Goal: Task Accomplishment & Management: Manage account settings

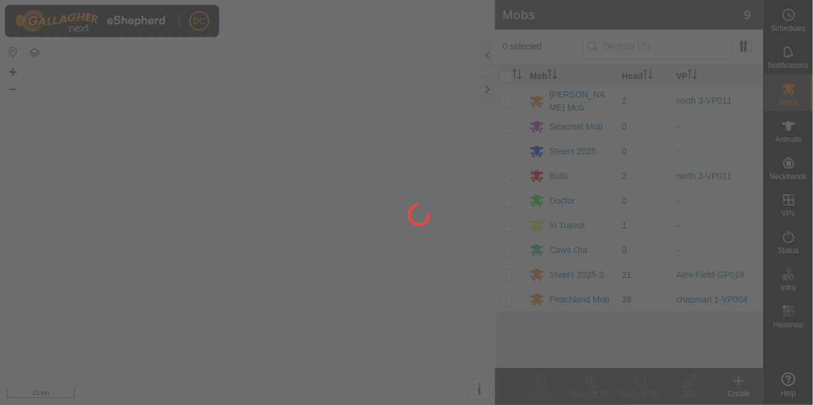
click at [573, 333] on div at bounding box center [406, 202] width 813 height 405
click at [586, 302] on div at bounding box center [406, 202] width 813 height 405
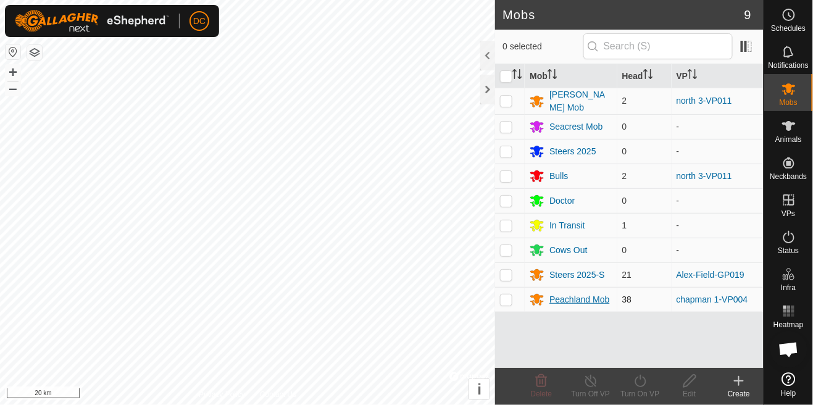
click at [584, 299] on div "Peachland Mob" at bounding box center [579, 299] width 60 height 13
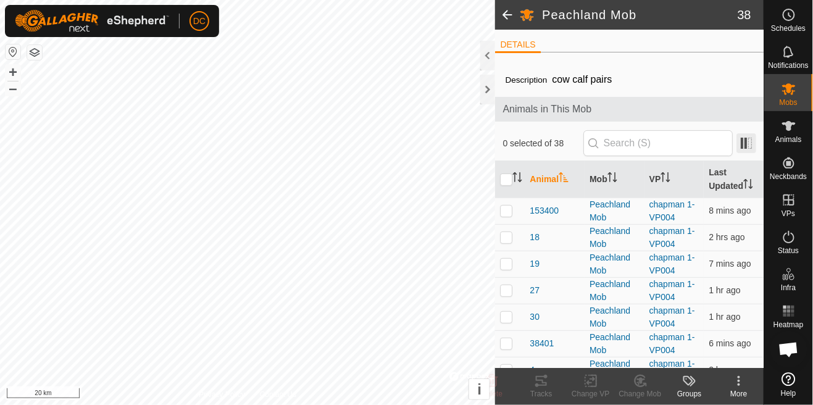
click at [748, 147] on span at bounding box center [746, 143] width 20 height 20
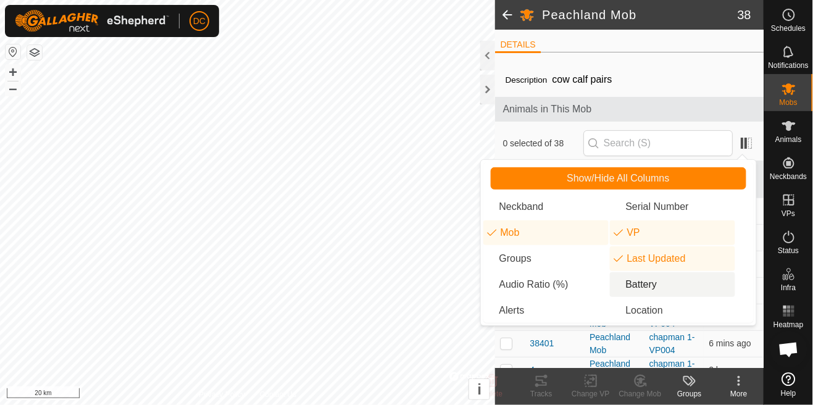
click at [667, 285] on li "Battery" at bounding box center [672, 284] width 125 height 25
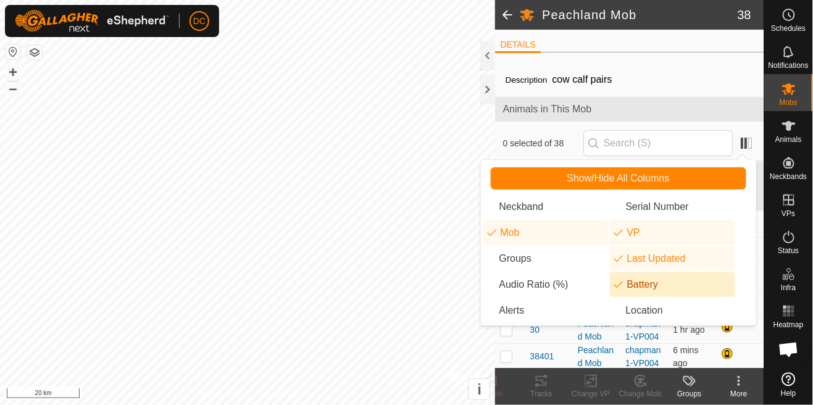
click at [740, 81] on div "Description cow calf pairs" at bounding box center [629, 79] width 249 height 15
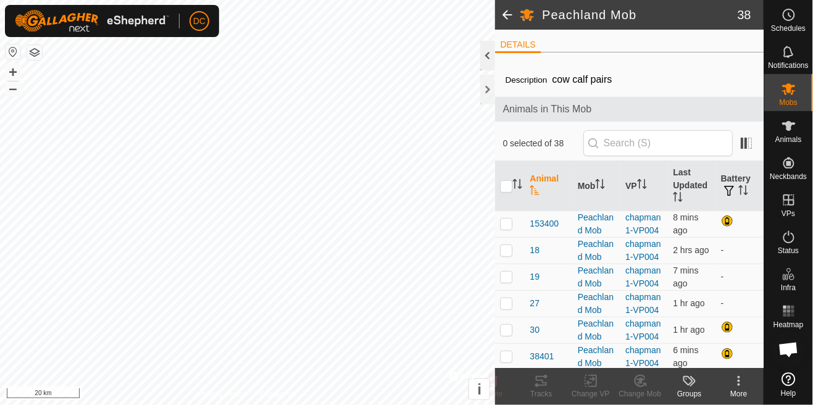
click at [490, 59] on div at bounding box center [487, 56] width 15 height 30
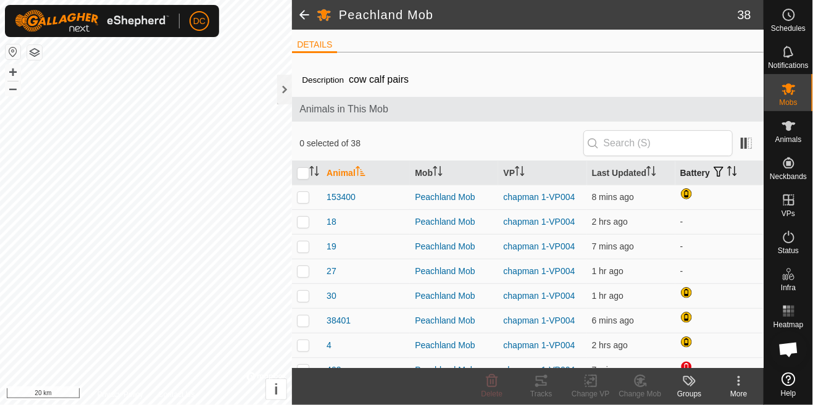
click at [735, 170] on icon "Activate to sort" at bounding box center [734, 171] width 1 height 10
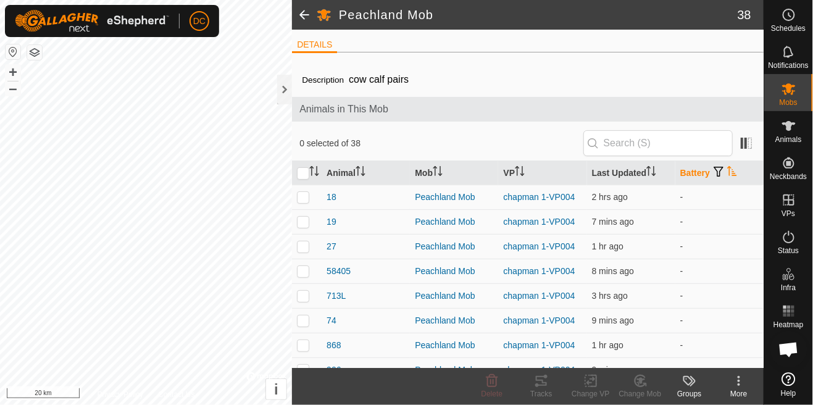
click at [727, 172] on icon "Activate to sort" at bounding box center [732, 171] width 10 height 10
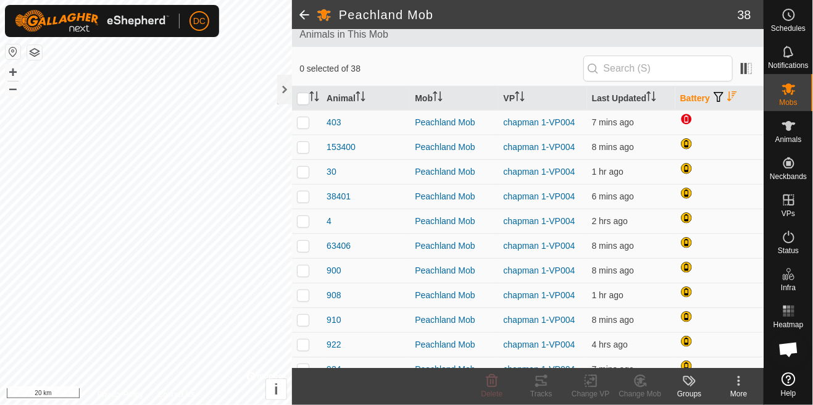
scroll to position [75, 0]
click at [305, 125] on p-checkbox at bounding box center [303, 122] width 12 height 10
checkbox input "true"
click at [309, 143] on p-checkbox at bounding box center [303, 147] width 12 height 10
checkbox input "true"
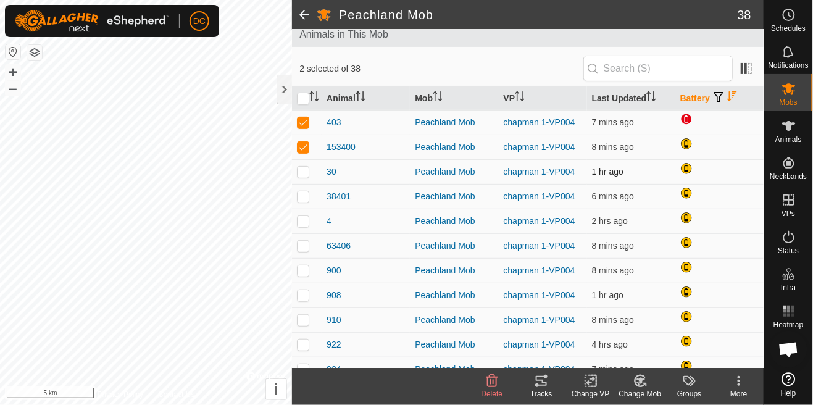
click at [309, 181] on td at bounding box center [307, 171] width 30 height 25
checkbox input "true"
click at [310, 197] on td at bounding box center [307, 196] width 30 height 25
checkbox input "true"
click at [306, 222] on p-checkbox at bounding box center [303, 221] width 12 height 10
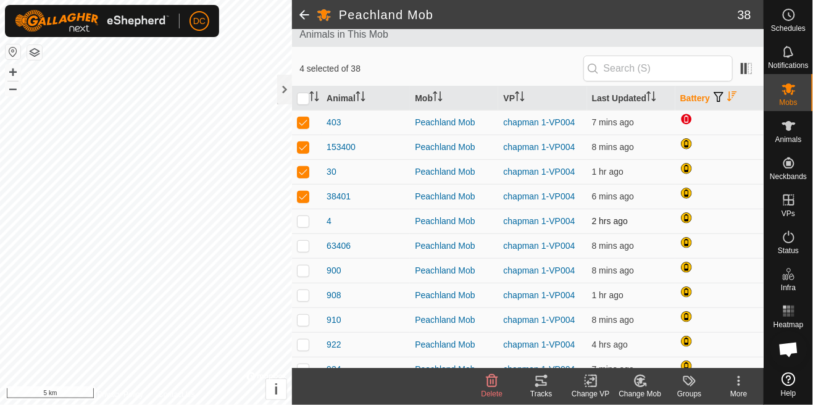
checkbox input "true"
click at [309, 255] on td at bounding box center [307, 245] width 30 height 25
checkbox input "true"
click at [314, 268] on td at bounding box center [307, 270] width 30 height 25
checkbox input "true"
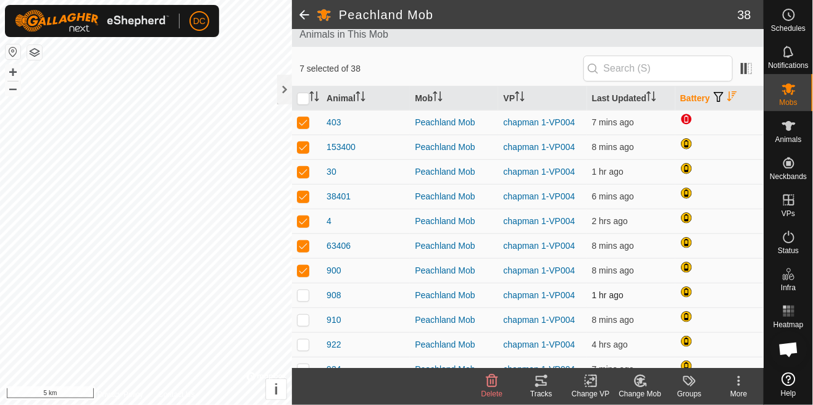
click at [309, 297] on p-checkbox at bounding box center [303, 295] width 12 height 10
checkbox input "true"
click at [310, 326] on td at bounding box center [307, 319] width 30 height 25
checkbox input "true"
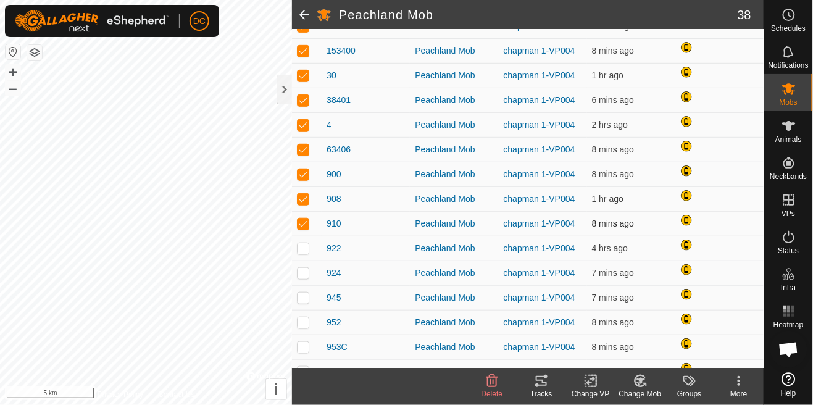
scroll to position [172, 0]
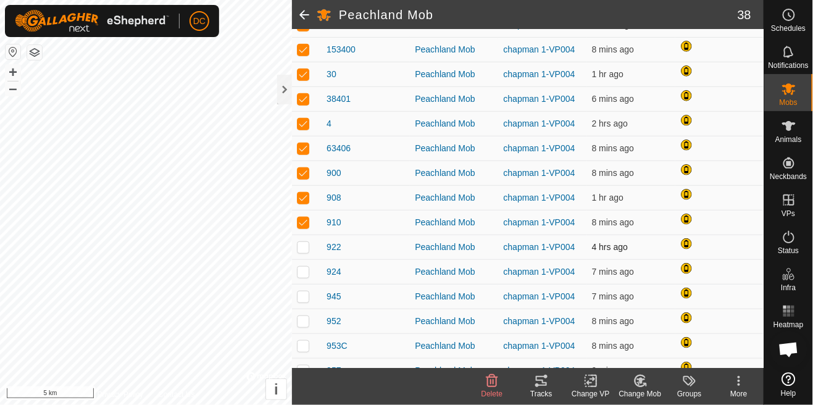
click at [306, 252] on td at bounding box center [307, 246] width 30 height 25
checkbox input "true"
click at [312, 283] on td at bounding box center [307, 271] width 30 height 25
checkbox input "true"
click at [303, 305] on td at bounding box center [307, 296] width 30 height 25
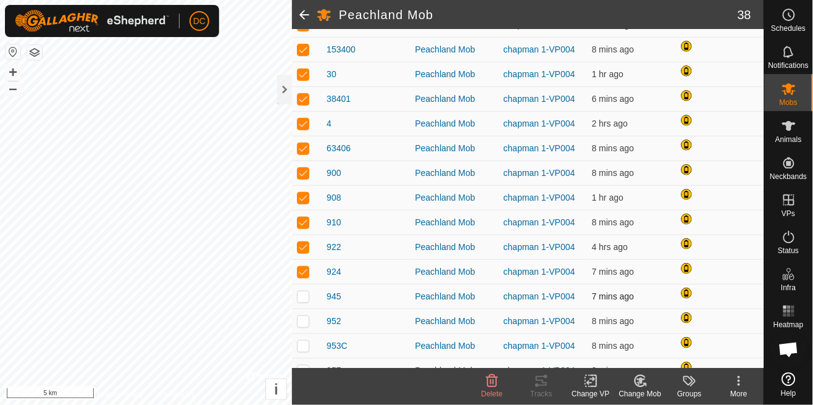
checkbox input "true"
click at [311, 323] on td at bounding box center [307, 321] width 30 height 25
checkbox input "true"
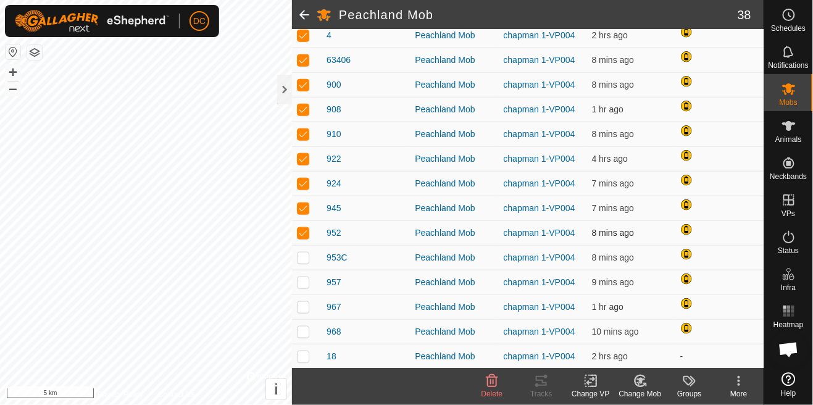
scroll to position [265, 0]
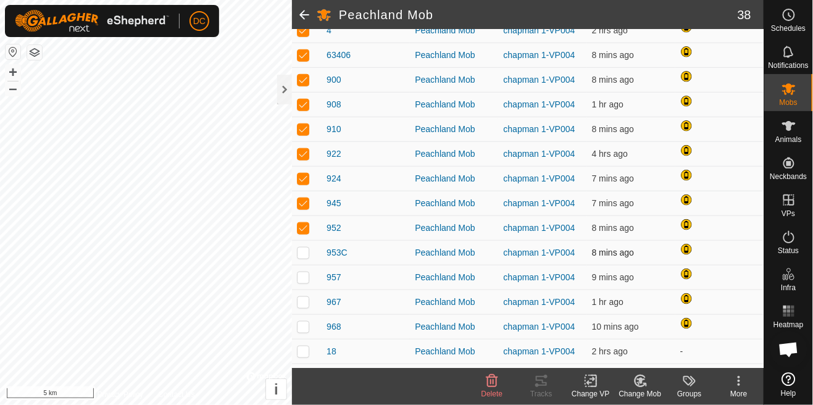
click at [306, 257] on td at bounding box center [307, 252] width 30 height 25
checkbox input "true"
click at [309, 284] on td at bounding box center [307, 277] width 30 height 25
checkbox input "true"
click at [309, 315] on td at bounding box center [307, 326] width 30 height 25
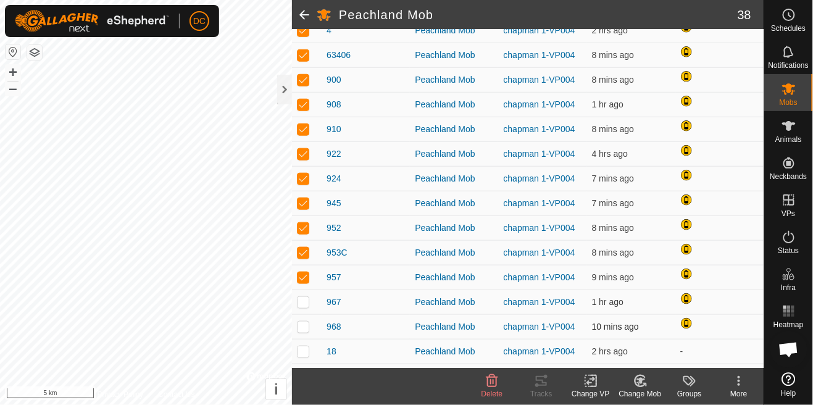
checkbox input "true"
click at [309, 300] on td at bounding box center [307, 301] width 30 height 25
checkbox input "true"
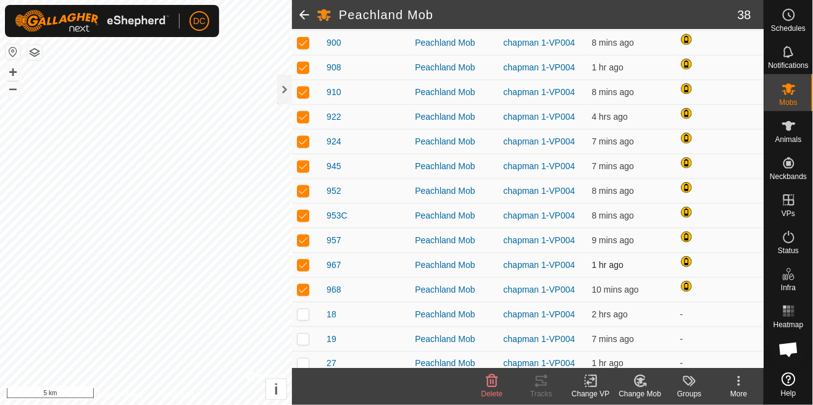
scroll to position [0, 0]
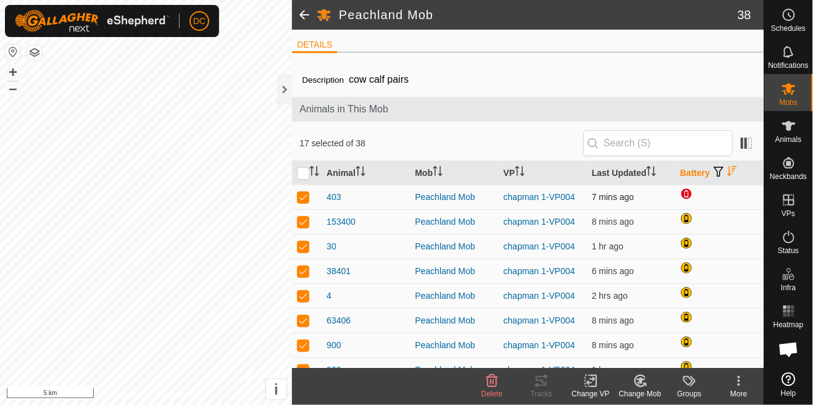
click at [689, 194] on div at bounding box center [687, 195] width 15 height 15
click at [304, 176] on input "checkbox" at bounding box center [303, 173] width 12 height 12
checkbox input "true"
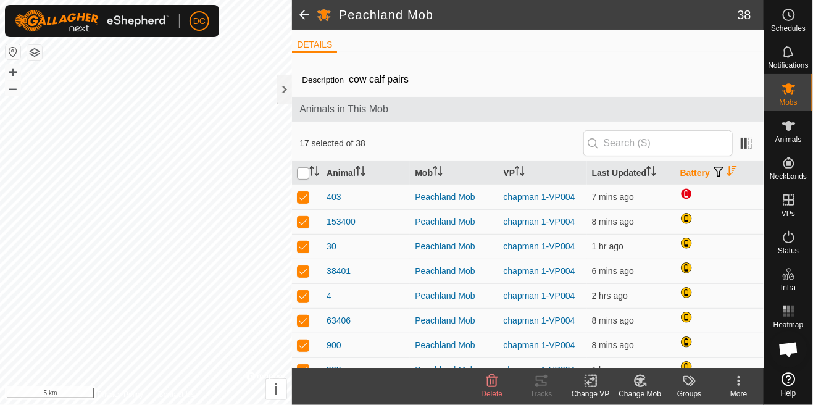
checkbox input "true"
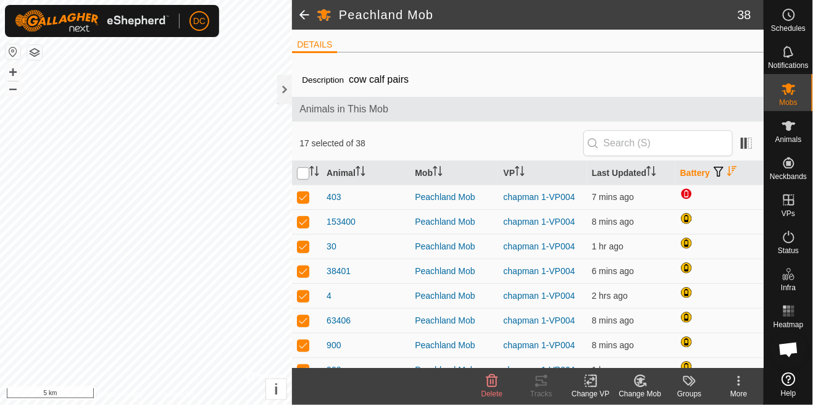
checkbox input "true"
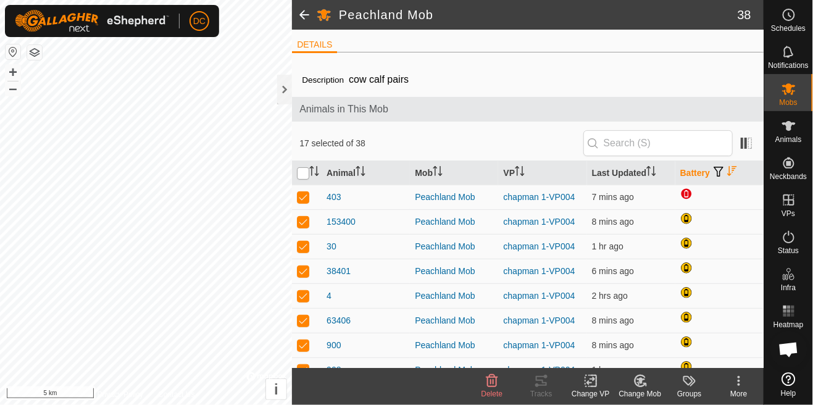
checkbox input "true"
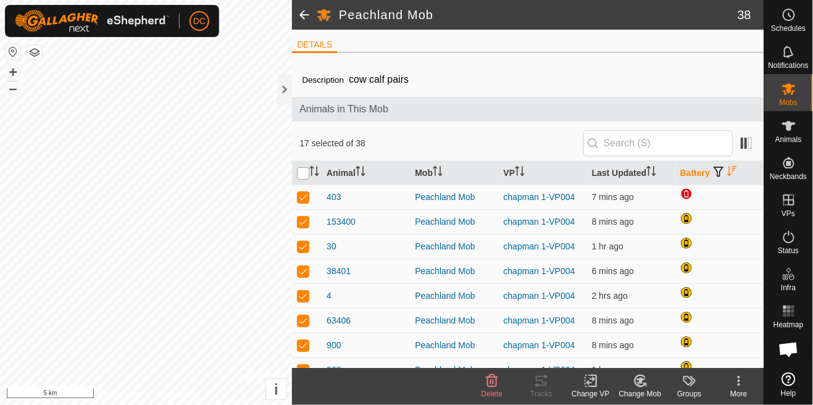
checkbox input "true"
click at [305, 176] on input "checkbox" at bounding box center [303, 173] width 12 height 12
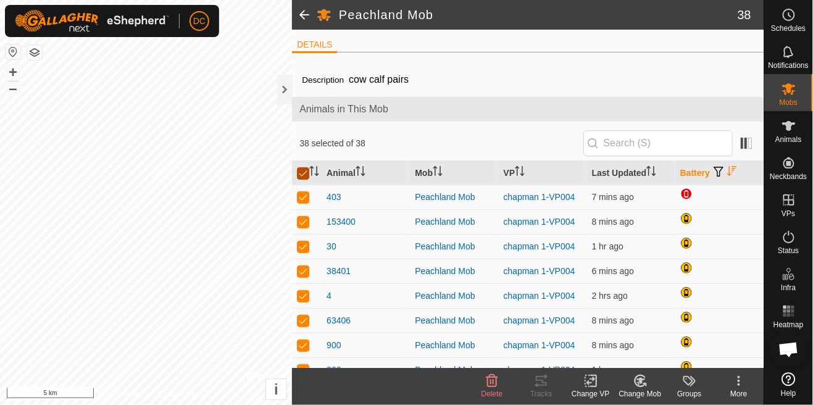
checkbox input "false"
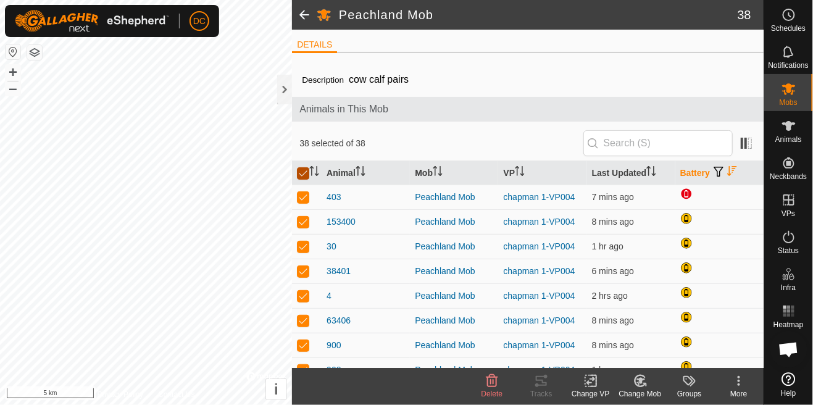
checkbox input "false"
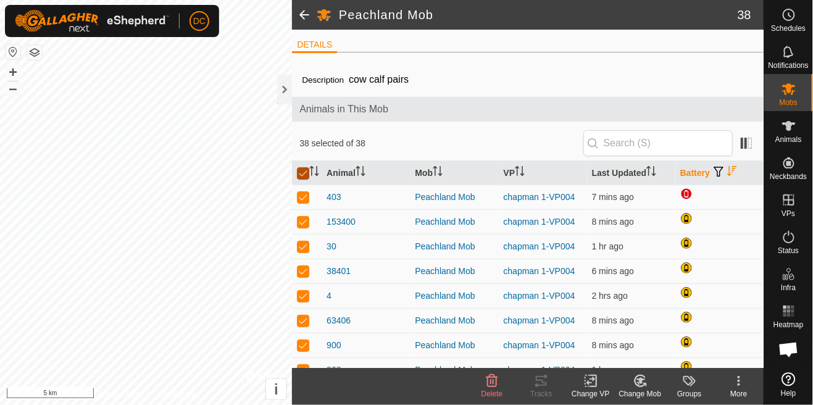
checkbox input "false"
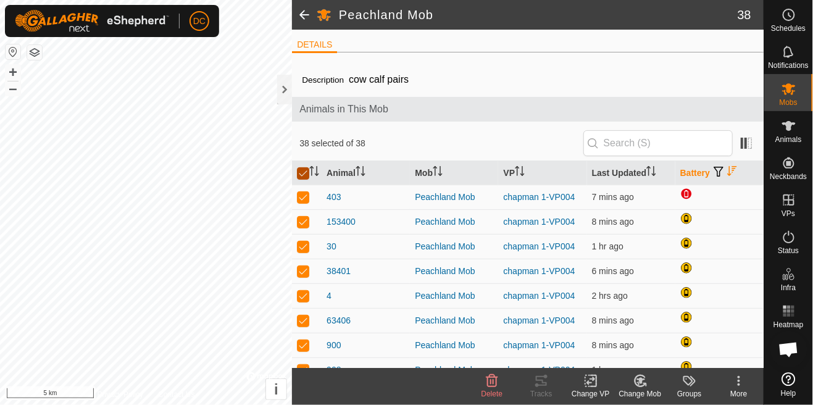
checkbox input "false"
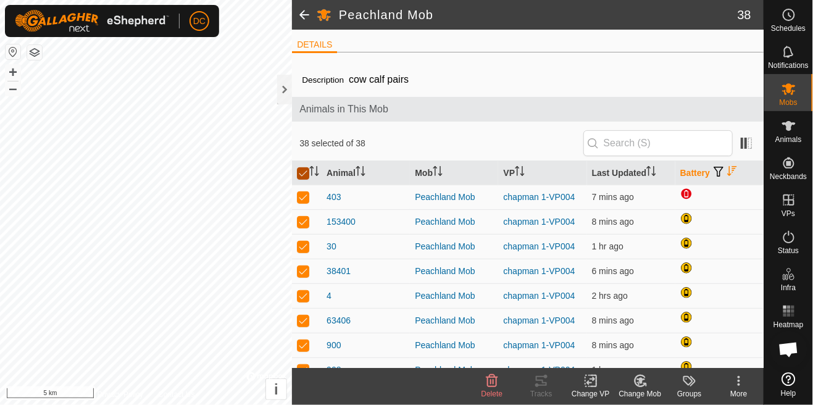
checkbox input "false"
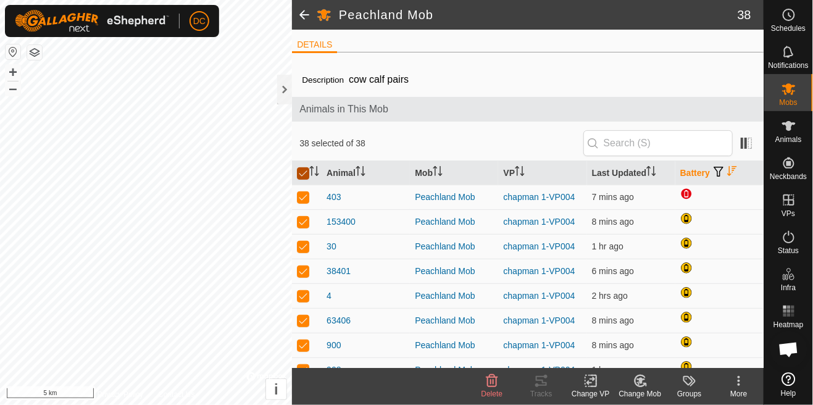
checkbox input "false"
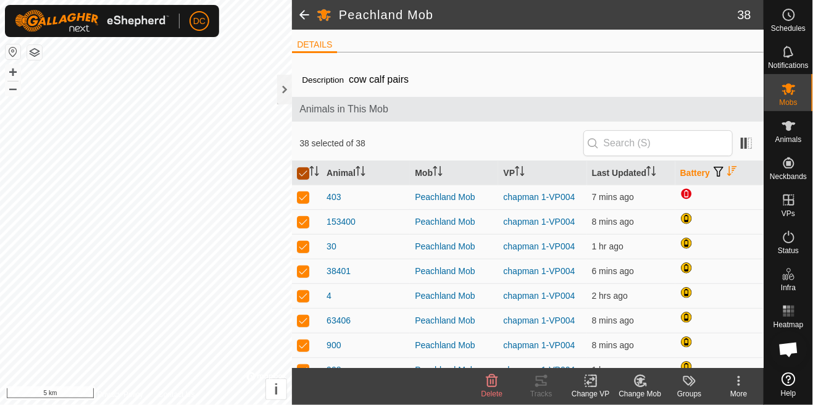
checkbox input "false"
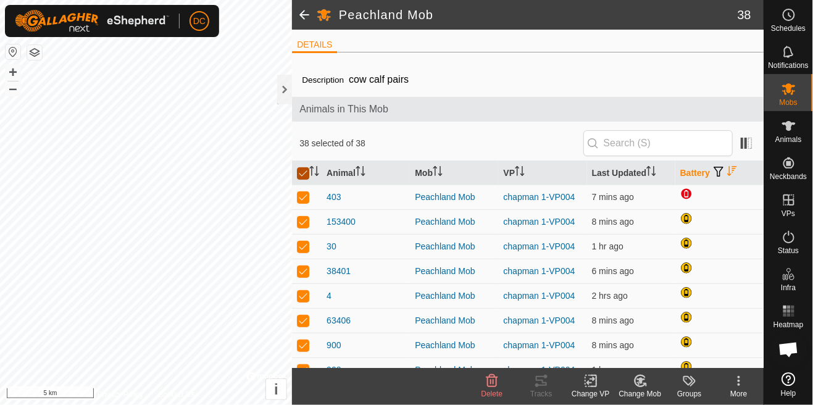
checkbox input "false"
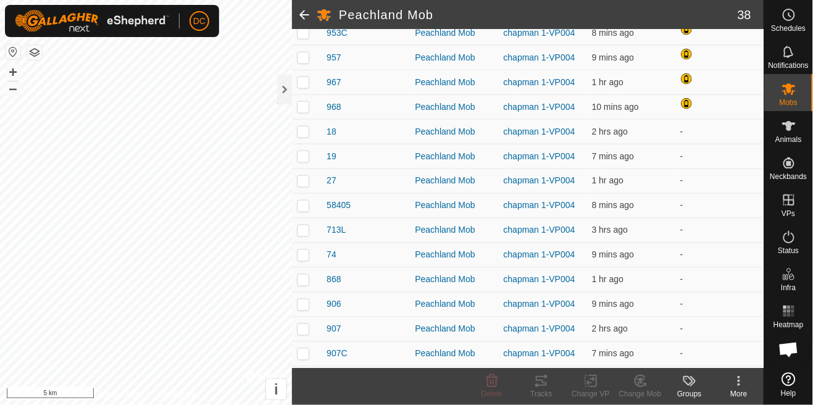
scroll to position [484, 0]
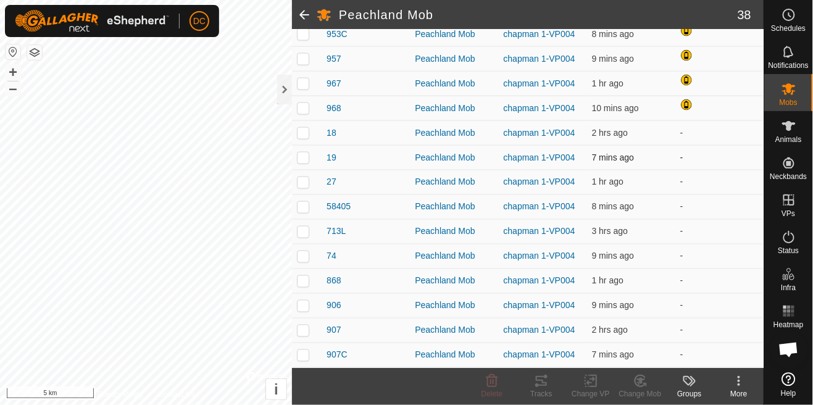
click at [307, 130] on p-checkbox at bounding box center [303, 133] width 12 height 10
click at [305, 158] on p-checkbox at bounding box center [303, 157] width 12 height 10
checkbox input "true"
click at [310, 193] on td at bounding box center [307, 182] width 30 height 25
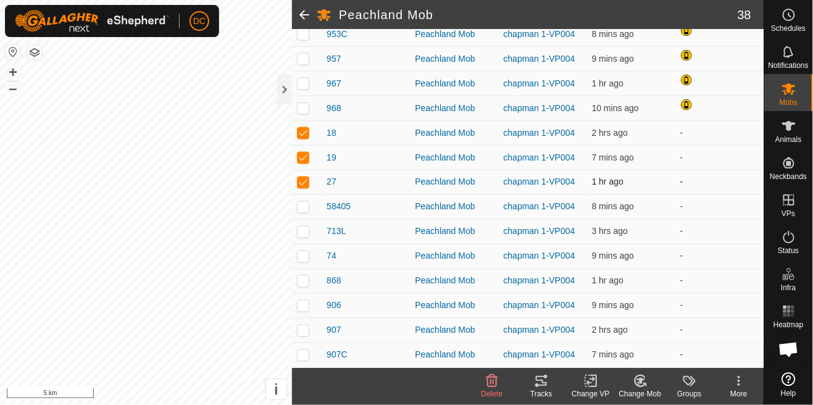
checkbox input "true"
click at [318, 214] on td at bounding box center [307, 206] width 30 height 25
checkbox input "true"
click at [313, 239] on td at bounding box center [307, 231] width 30 height 25
checkbox input "true"
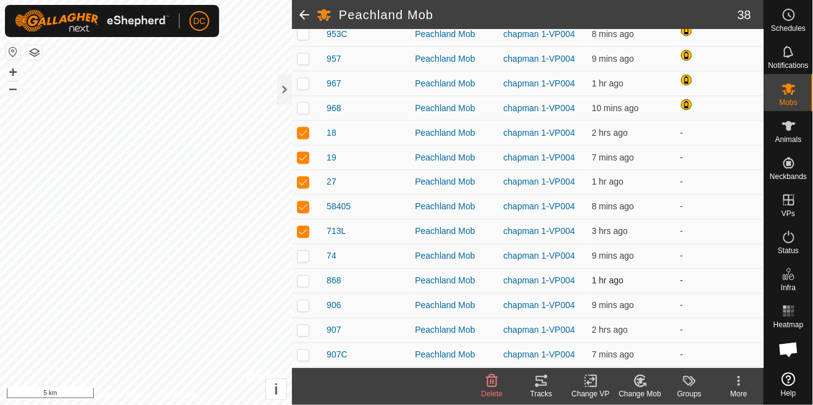
click at [312, 270] on td at bounding box center [307, 280] width 30 height 25
checkbox input "true"
click at [312, 262] on td at bounding box center [307, 256] width 30 height 25
checkbox input "true"
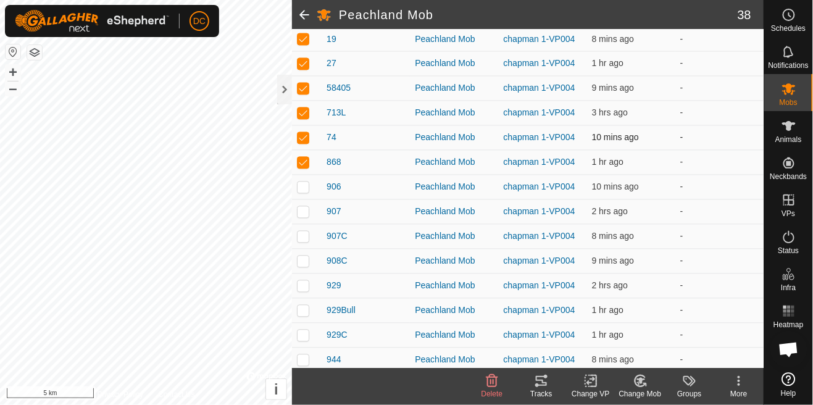
scroll to position [603, 0]
click at [308, 184] on p-checkbox at bounding box center [303, 186] width 12 height 10
checkbox input "true"
click at [307, 214] on p-checkbox at bounding box center [303, 211] width 12 height 10
checkbox input "true"
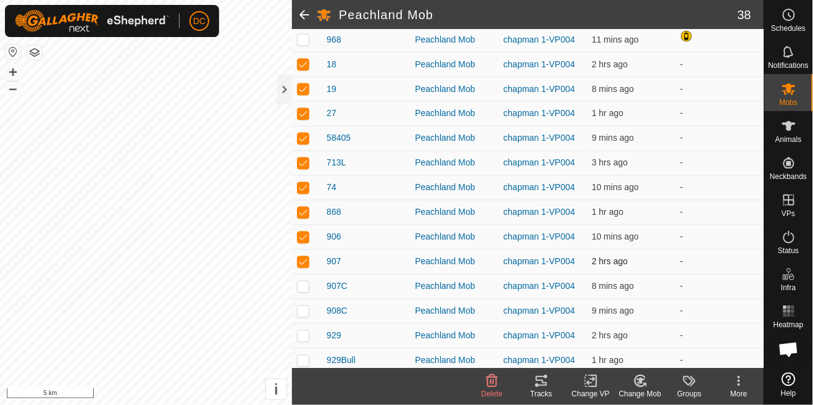
scroll to position [548, 0]
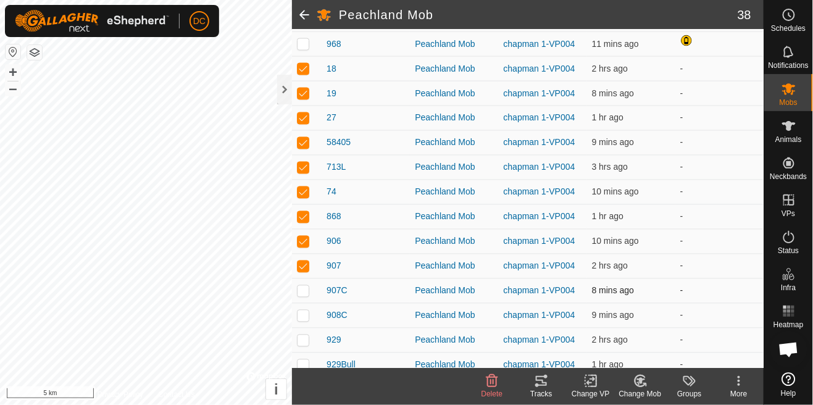
click at [310, 302] on td at bounding box center [307, 290] width 30 height 25
checkbox input "true"
click at [310, 317] on td at bounding box center [307, 315] width 30 height 25
checkbox input "true"
click at [305, 341] on p-checkbox at bounding box center [303, 340] width 12 height 10
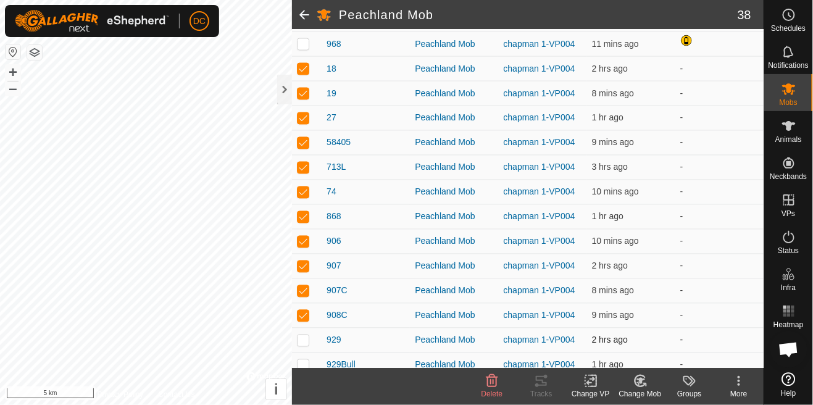
checkbox input "true"
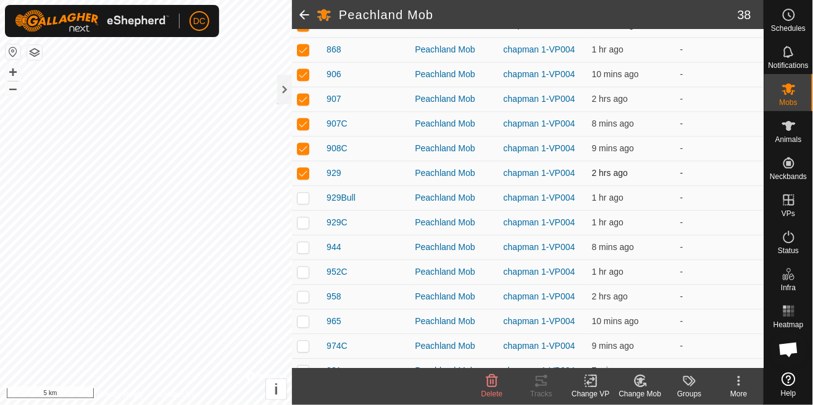
scroll to position [716, 0]
click at [305, 194] on p-checkbox at bounding box center [303, 197] width 12 height 10
checkbox input "true"
click at [303, 228] on td at bounding box center [307, 221] width 30 height 25
checkbox input "true"
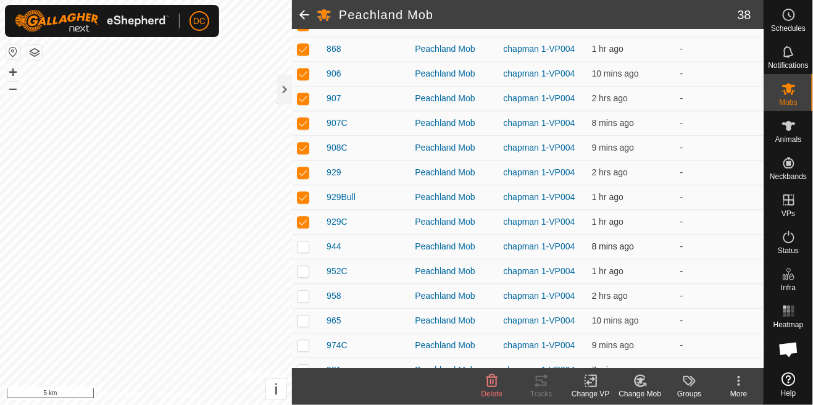
click at [300, 254] on td at bounding box center [307, 246] width 30 height 25
checkbox input "true"
click at [305, 284] on td at bounding box center [307, 295] width 30 height 25
checkbox input "true"
click at [306, 311] on td at bounding box center [307, 320] width 30 height 25
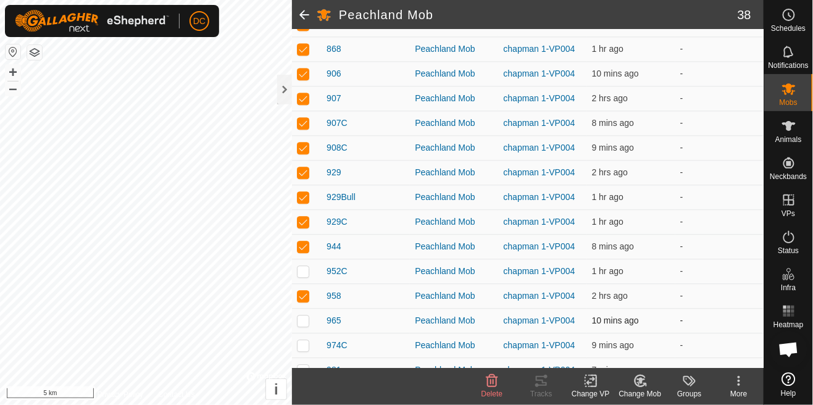
checkbox input "true"
click at [306, 274] on p-checkbox at bounding box center [303, 271] width 12 height 10
checkbox input "true"
click at [309, 343] on p-checkbox at bounding box center [303, 345] width 12 height 10
checkbox input "true"
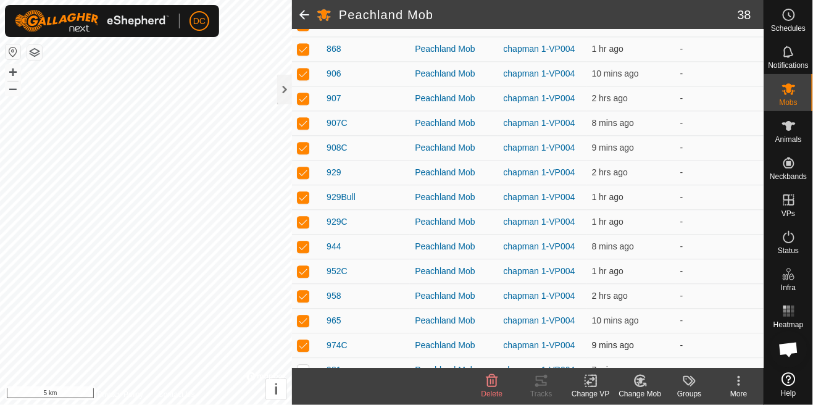
scroll to position [755, 0]
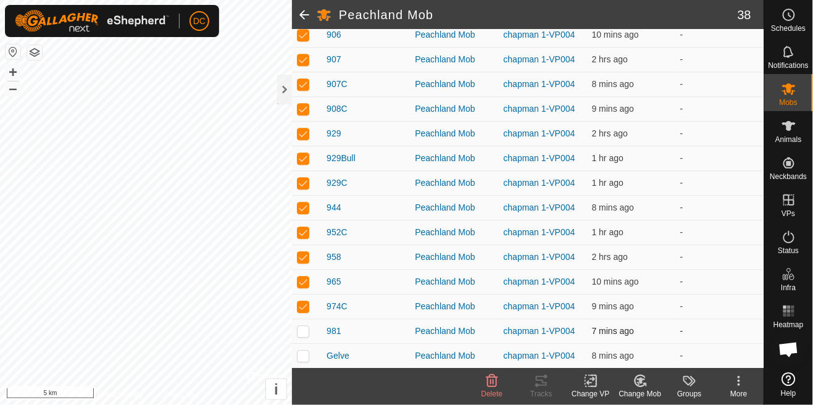
click at [307, 329] on p-checkbox at bounding box center [303, 331] width 12 height 10
checkbox input "true"
click at [309, 357] on p-checkbox at bounding box center [303, 355] width 12 height 10
checkbox input "true"
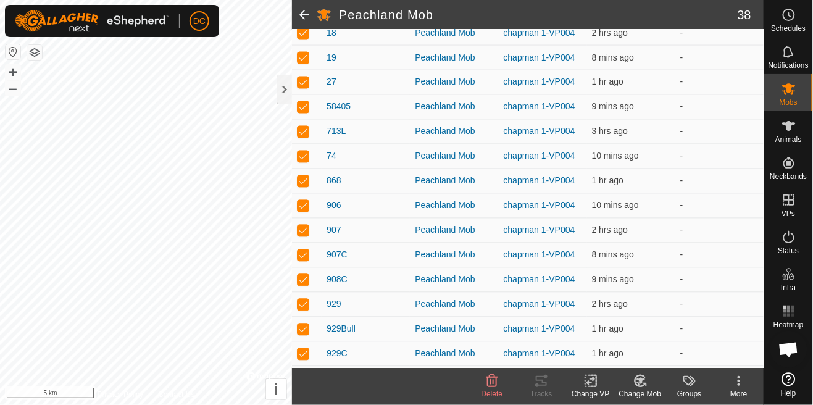
scroll to position [0, 0]
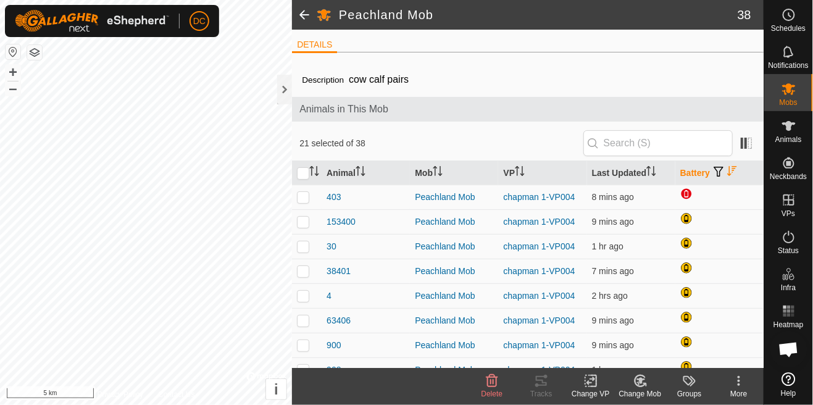
click at [306, 13] on span at bounding box center [304, 15] width 25 height 30
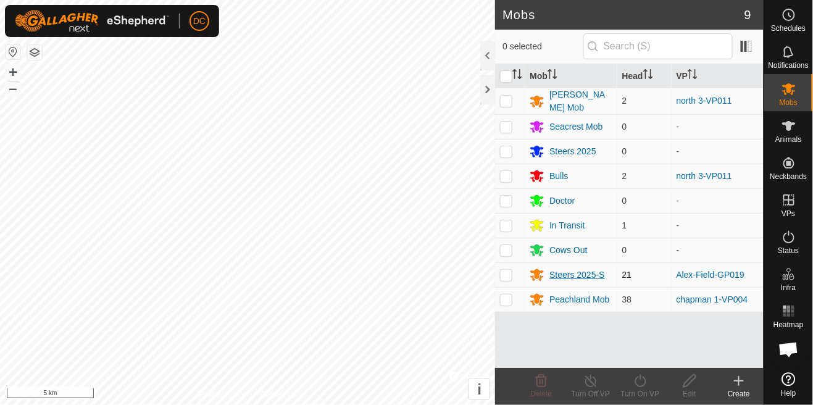
click at [592, 268] on div "Steers 2025-S" at bounding box center [577, 274] width 56 height 13
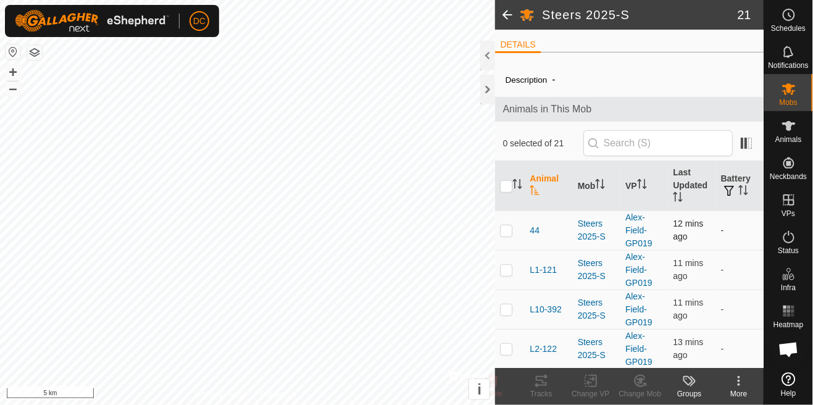
click at [518, 233] on td at bounding box center [510, 229] width 30 height 39
checkbox input "true"
click at [536, 236] on span "44" at bounding box center [534, 230] width 10 height 13
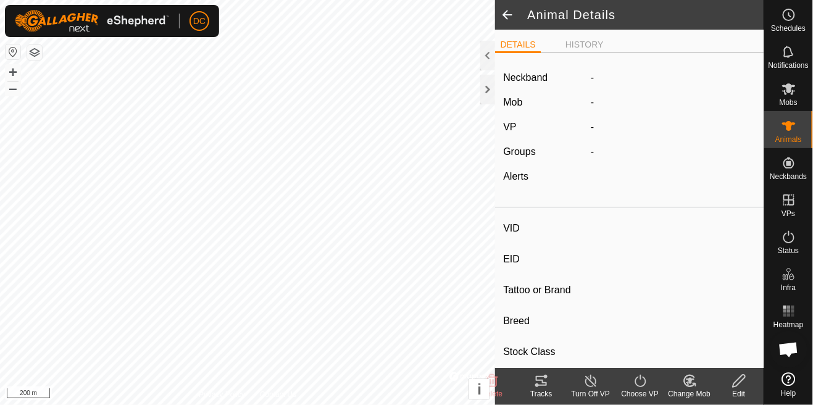
type input "44"
type input "124000180804254"
type input "-"
type input "black angus"
type input "[DEMOGRAPHIC_DATA]"
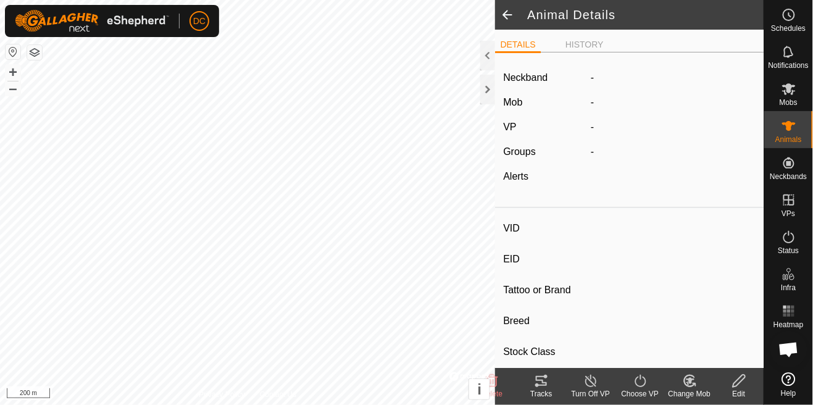
type input "341 kg"
type input "-"
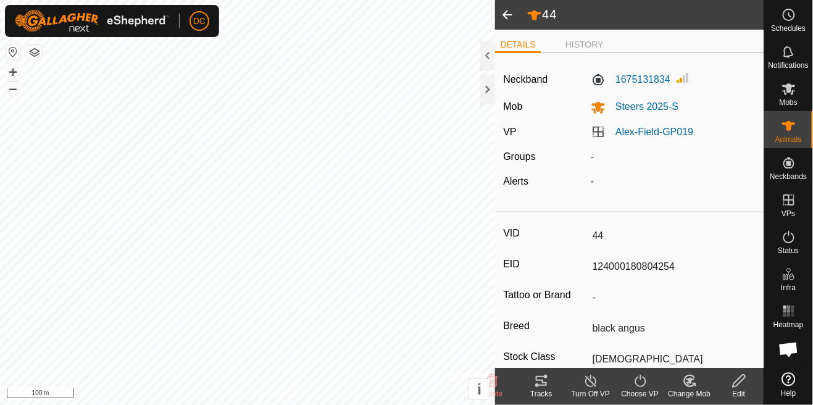
click at [518, 17] on span at bounding box center [507, 15] width 25 height 30
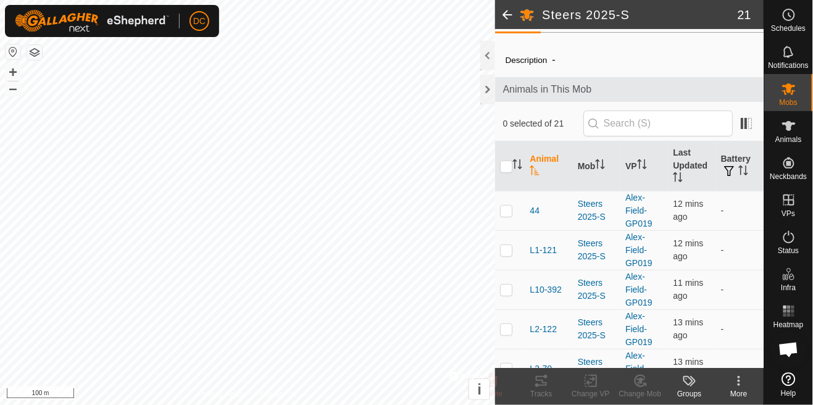
scroll to position [19, 0]
click at [484, 94] on div at bounding box center [487, 90] width 15 height 30
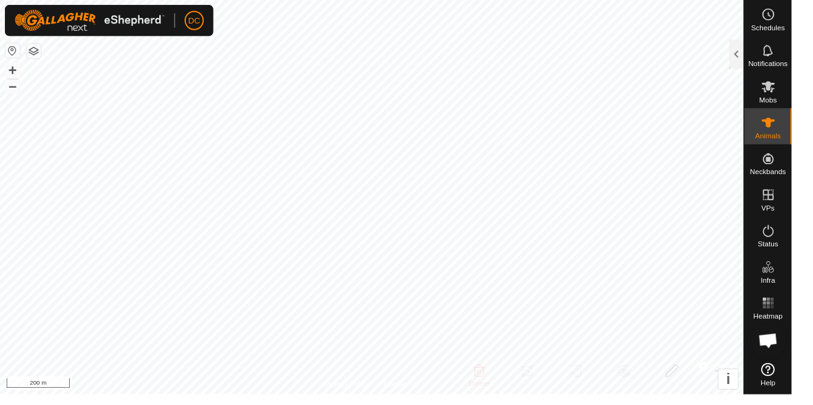
click at [766, 49] on div "Notifications" at bounding box center [788, 55] width 49 height 37
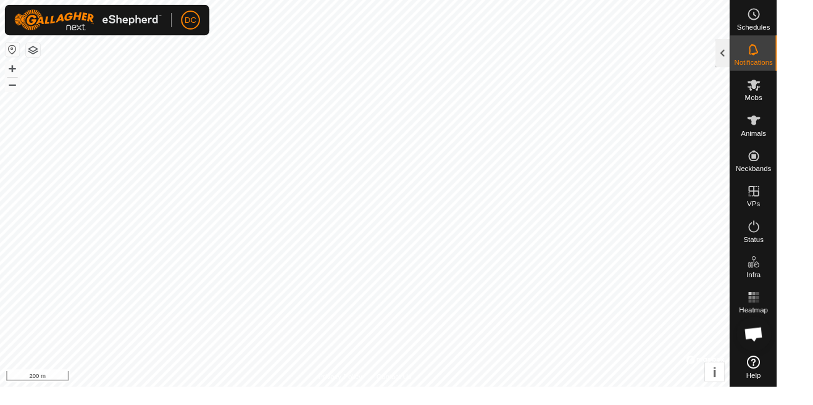
click at [763, 54] on div at bounding box center [755, 56] width 15 height 30
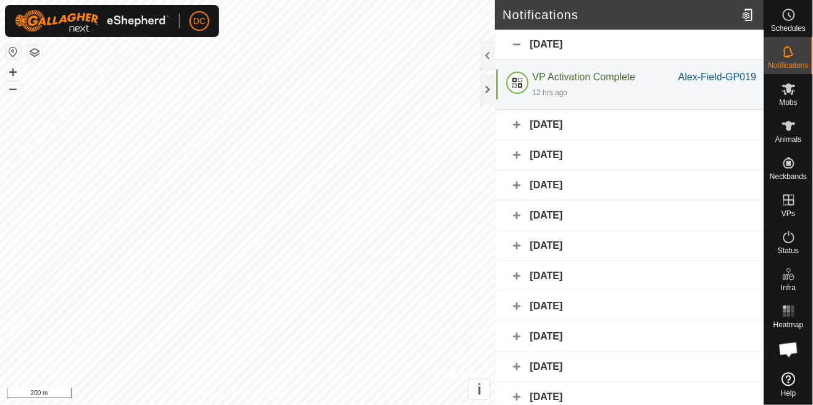
click at [795, 133] on es-animals-svg-icon at bounding box center [788, 126] width 22 height 20
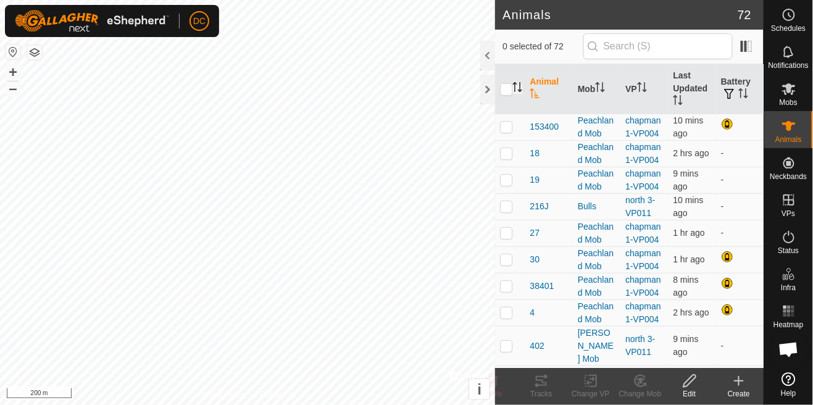
click at [519, 86] on icon "Activate to sort" at bounding box center [517, 87] width 10 height 10
click at [519, 84] on icon "Activate to sort" at bounding box center [517, 87] width 10 height 10
checkbox input "true"
click at [520, 89] on icon "Activate to sort" at bounding box center [517, 87] width 10 height 10
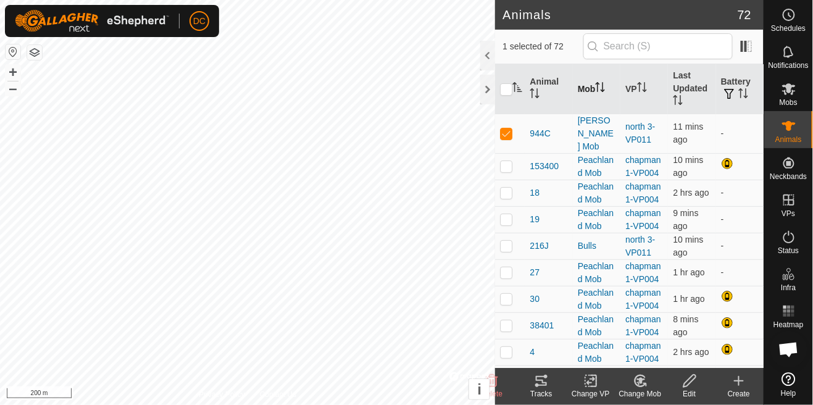
click at [605, 89] on icon "Activate to sort" at bounding box center [600, 87] width 10 height 10
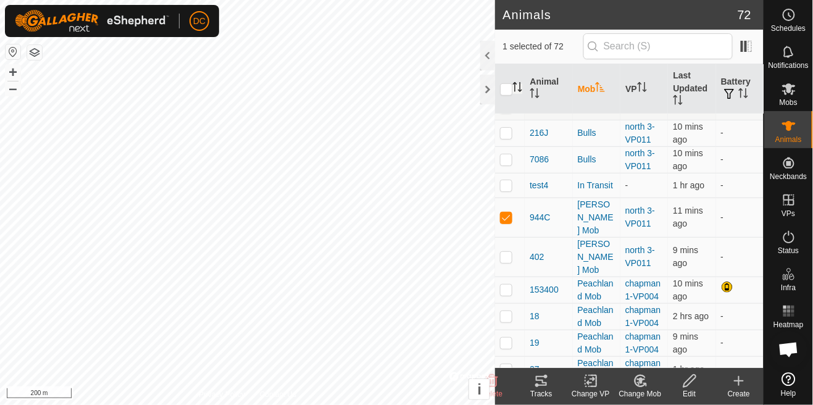
scroll to position [183, 0]
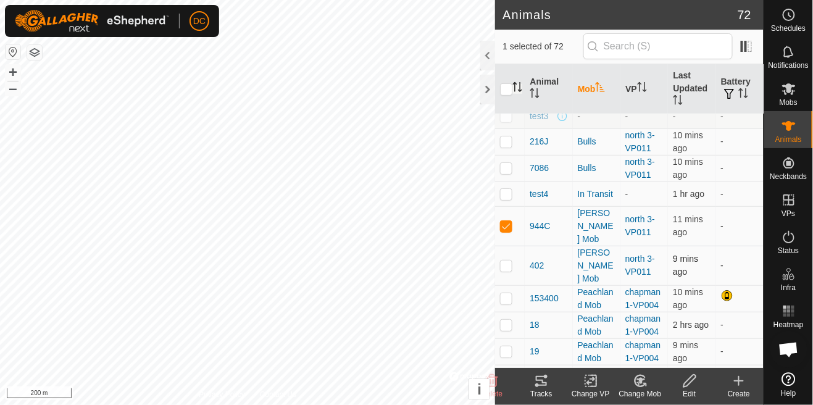
click at [504, 260] on p-checkbox at bounding box center [506, 265] width 12 height 10
checkbox input "true"
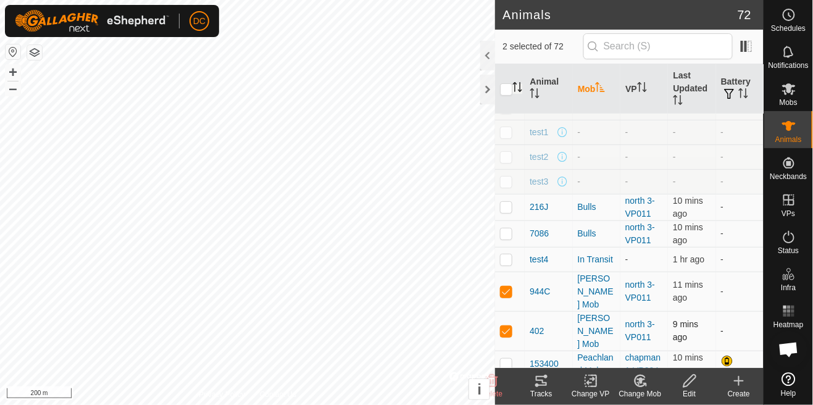
scroll to position [117, 0]
click at [509, 238] on p-checkbox at bounding box center [506, 233] width 12 height 10
checkbox input "true"
click at [513, 204] on td at bounding box center [510, 207] width 30 height 27
checkbox input "true"
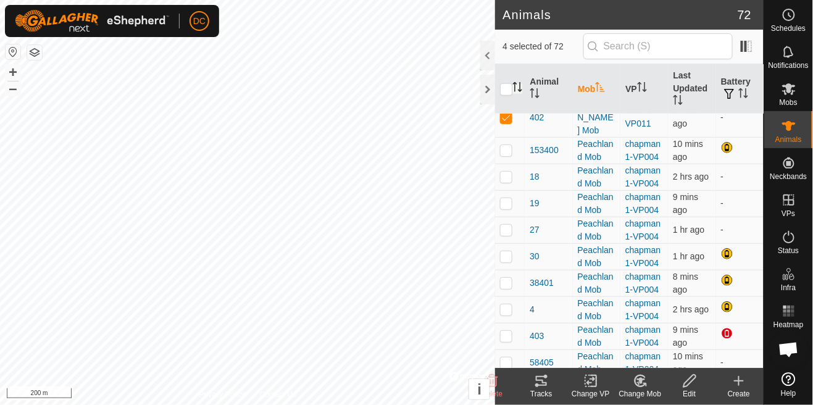
scroll to position [0, 0]
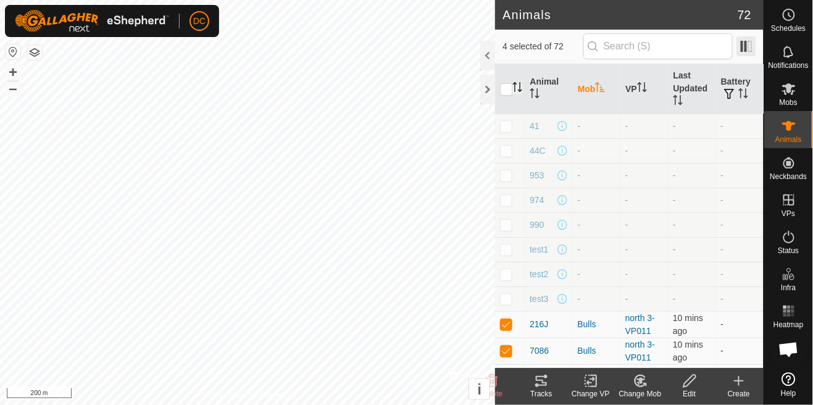
click at [752, 52] on span at bounding box center [746, 46] width 20 height 20
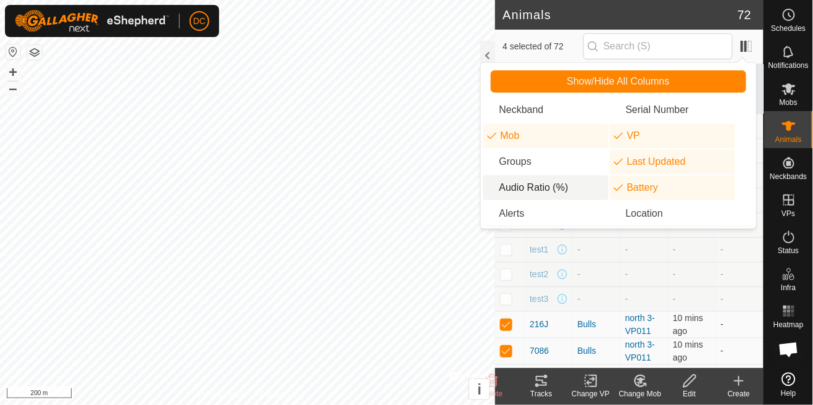
click at [549, 188] on li "Audio Ratio (%)" at bounding box center [545, 187] width 125 height 25
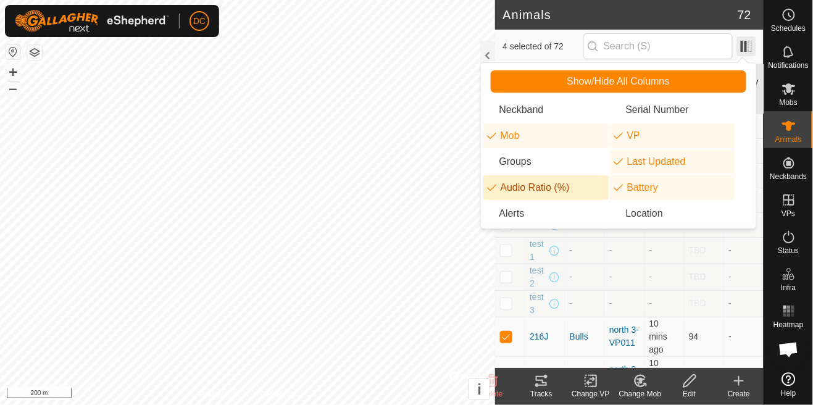
click at [754, 42] on span at bounding box center [746, 46] width 20 height 20
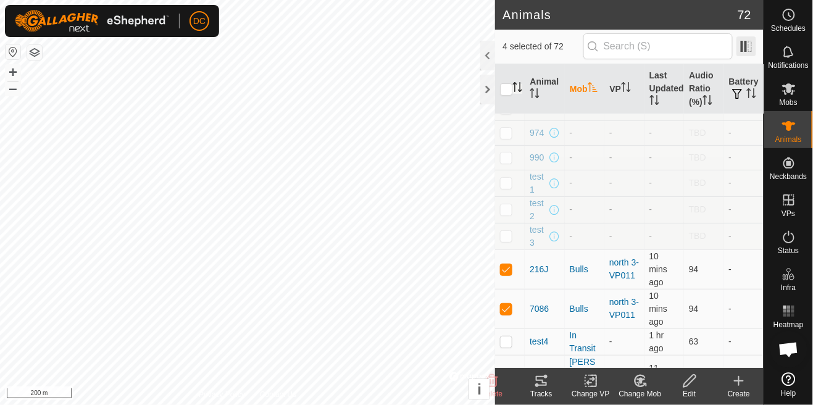
scroll to position [67, 0]
click at [761, 92] on span at bounding box center [760, 89] width 5 height 50
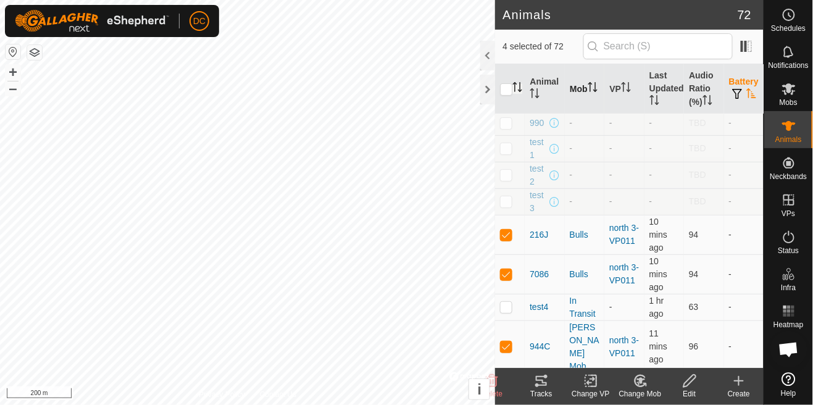
scroll to position [101, 0]
click at [752, 97] on icon "Activate to sort" at bounding box center [750, 93] width 9 height 10
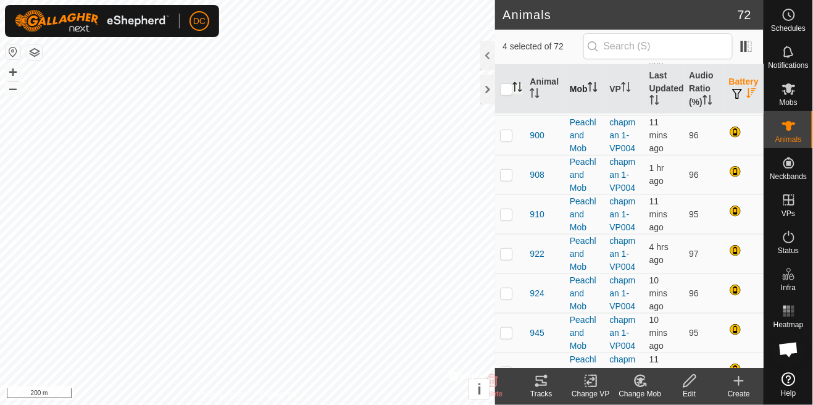
scroll to position [0, 0]
